Goal: Task Accomplishment & Management: Manage account settings

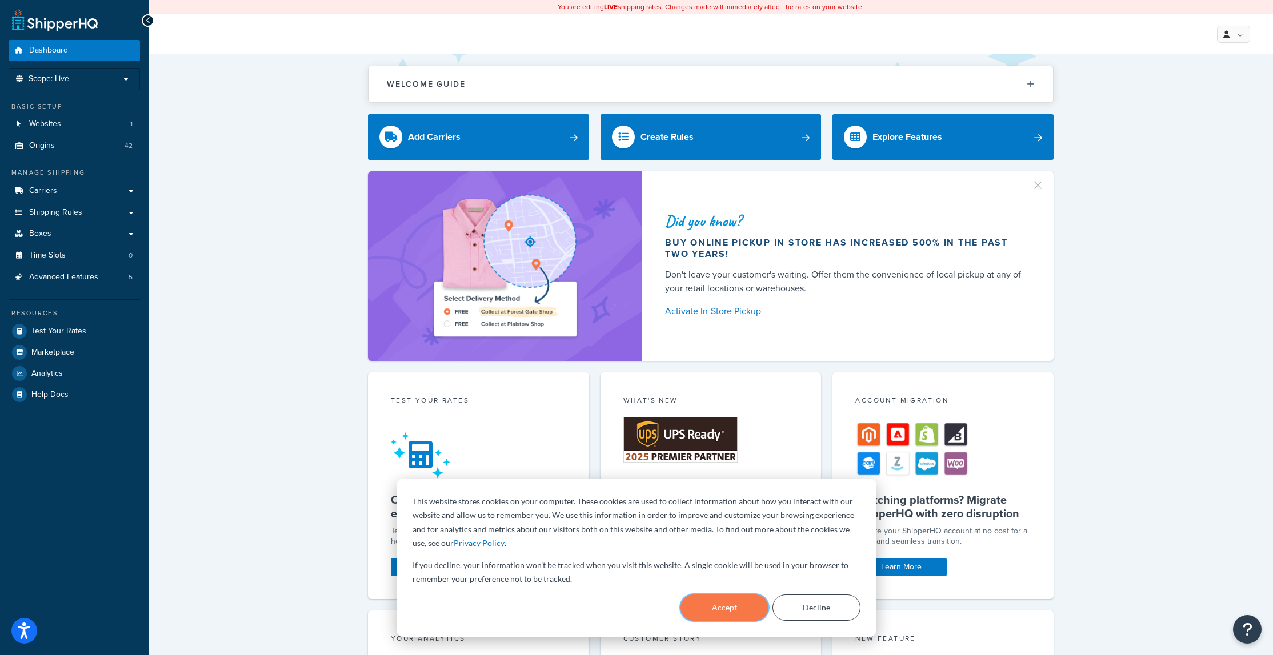
click at [737, 602] on button "Accept" at bounding box center [724, 608] width 88 height 26
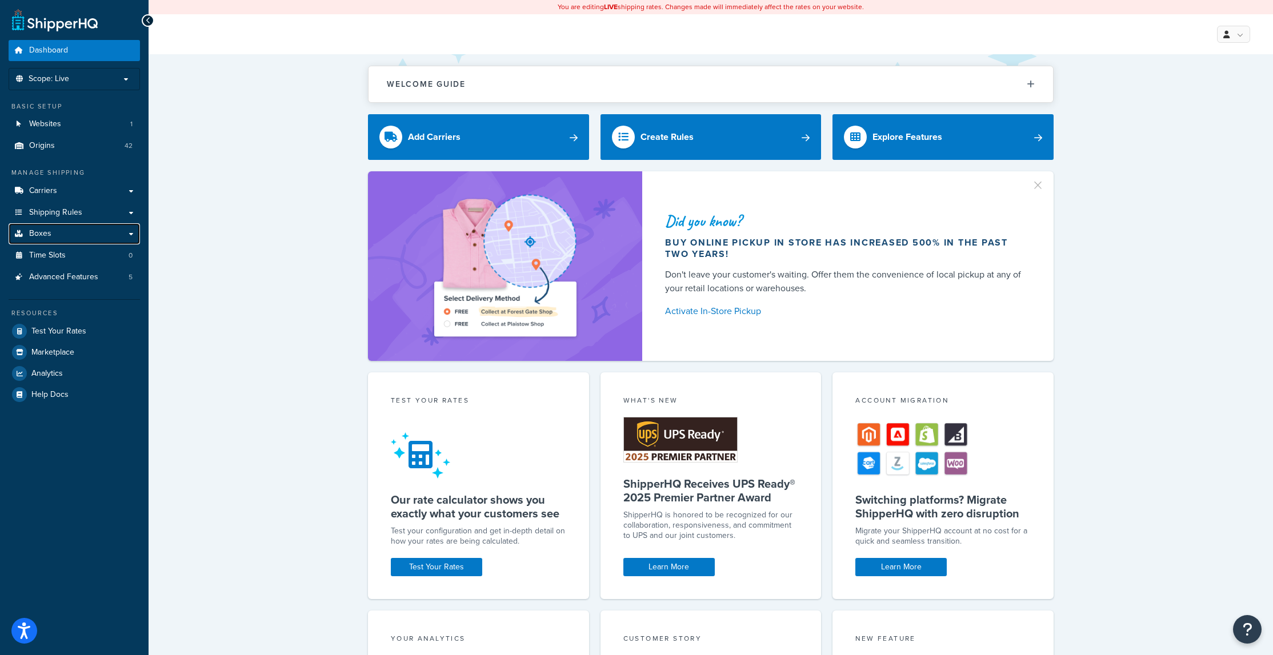
click at [83, 235] on link "Boxes" at bounding box center [74, 233] width 131 height 21
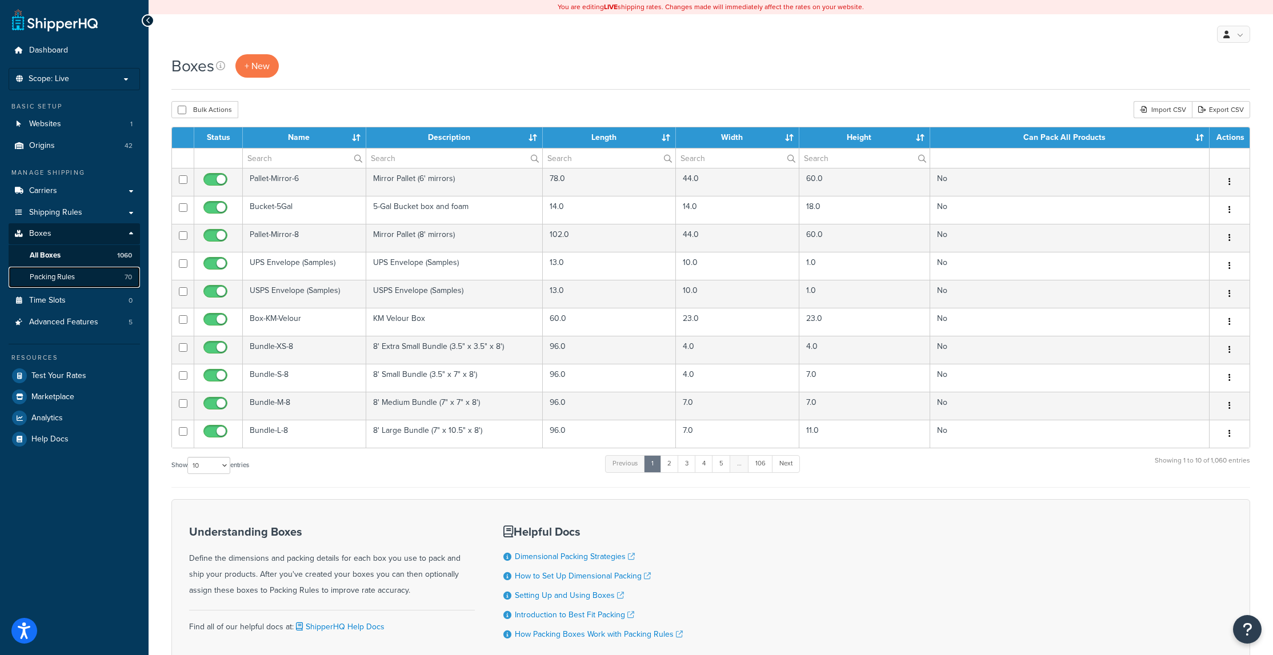
click at [110, 280] on link "Packing Rules 70" at bounding box center [74, 277] width 131 height 21
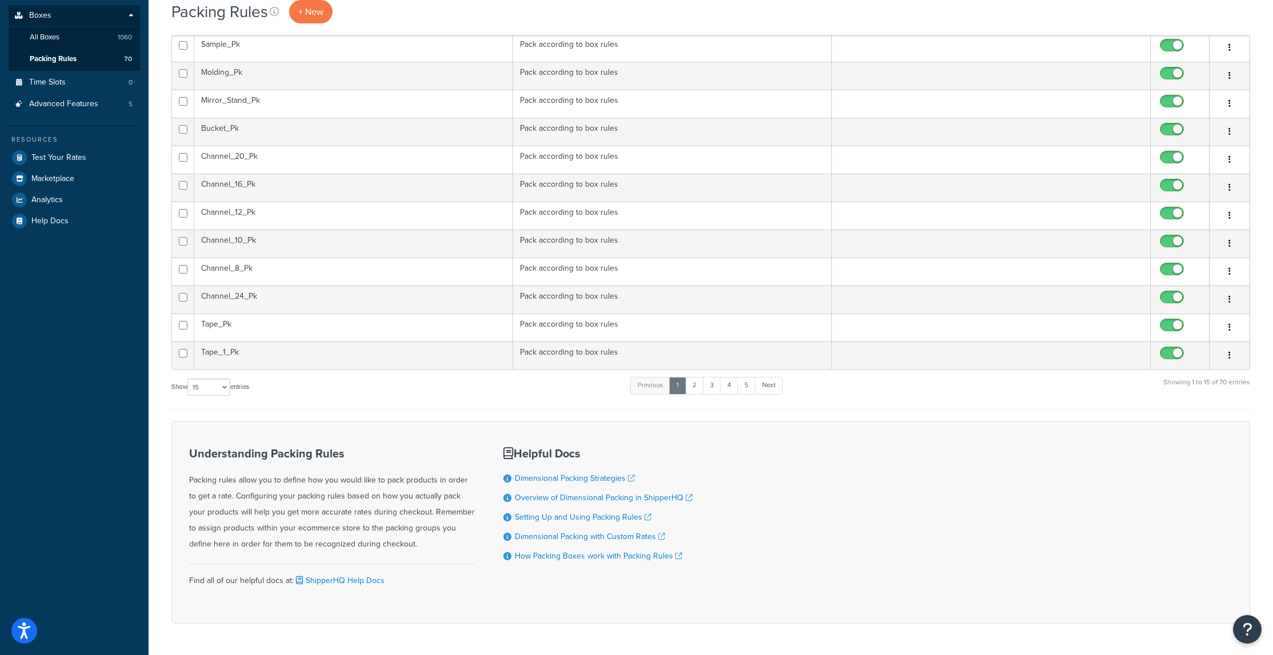
scroll to position [198, 0]
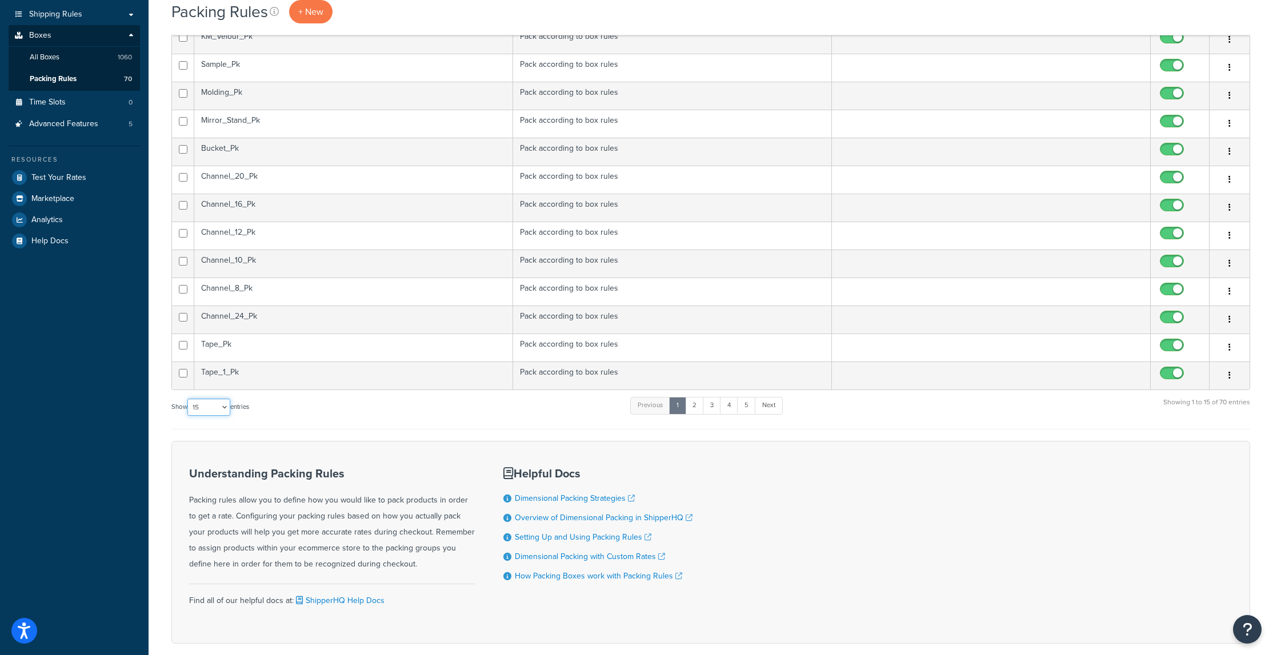
click at [226, 411] on select "10 15 25 50 100" at bounding box center [208, 407] width 43 height 17
select select "100"
click at [189, 416] on select "10 15 25 50 100" at bounding box center [208, 407] width 43 height 17
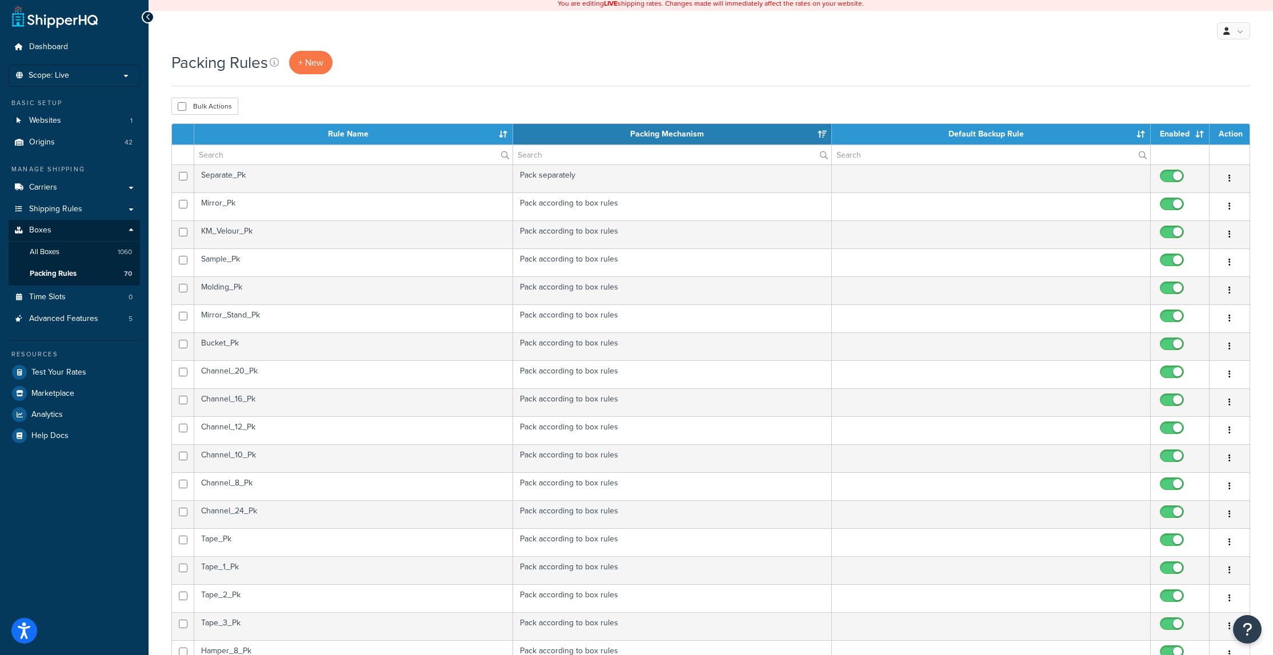
scroll to position [0, 0]
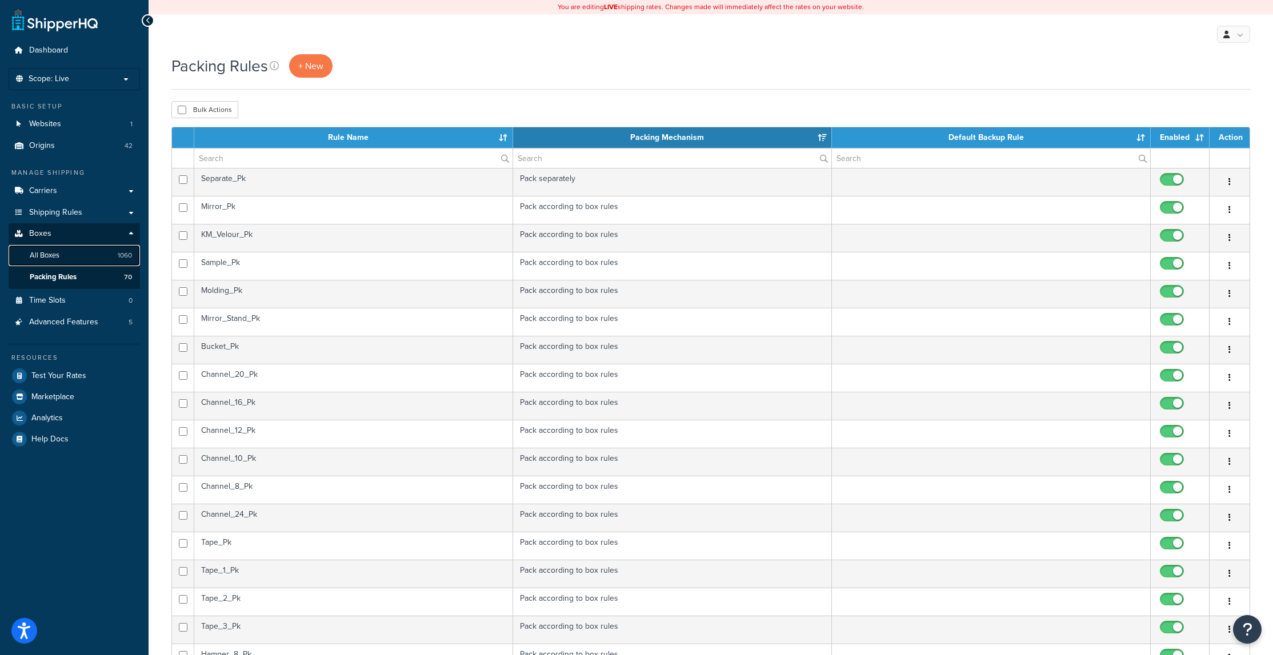
click at [101, 253] on link "All Boxes 1060" at bounding box center [74, 255] width 131 height 21
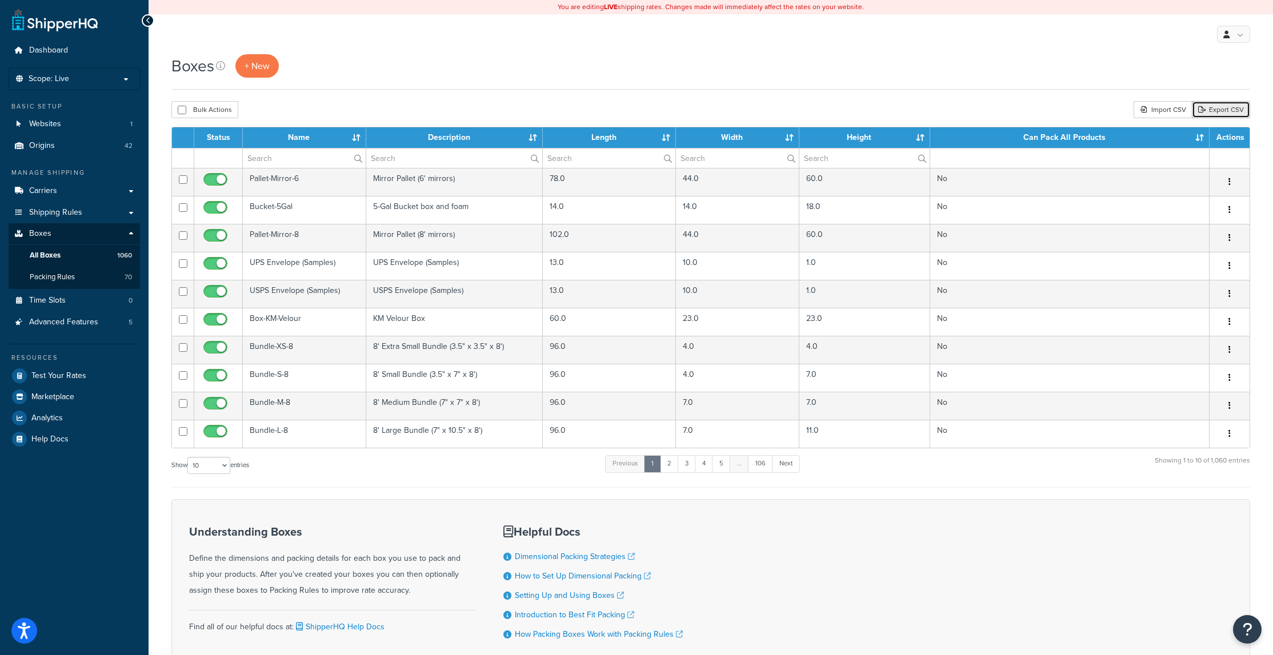
click at [1221, 113] on link "Export CSV" at bounding box center [1221, 109] width 58 height 17
